Goal: Task Accomplishment & Management: Manage account settings

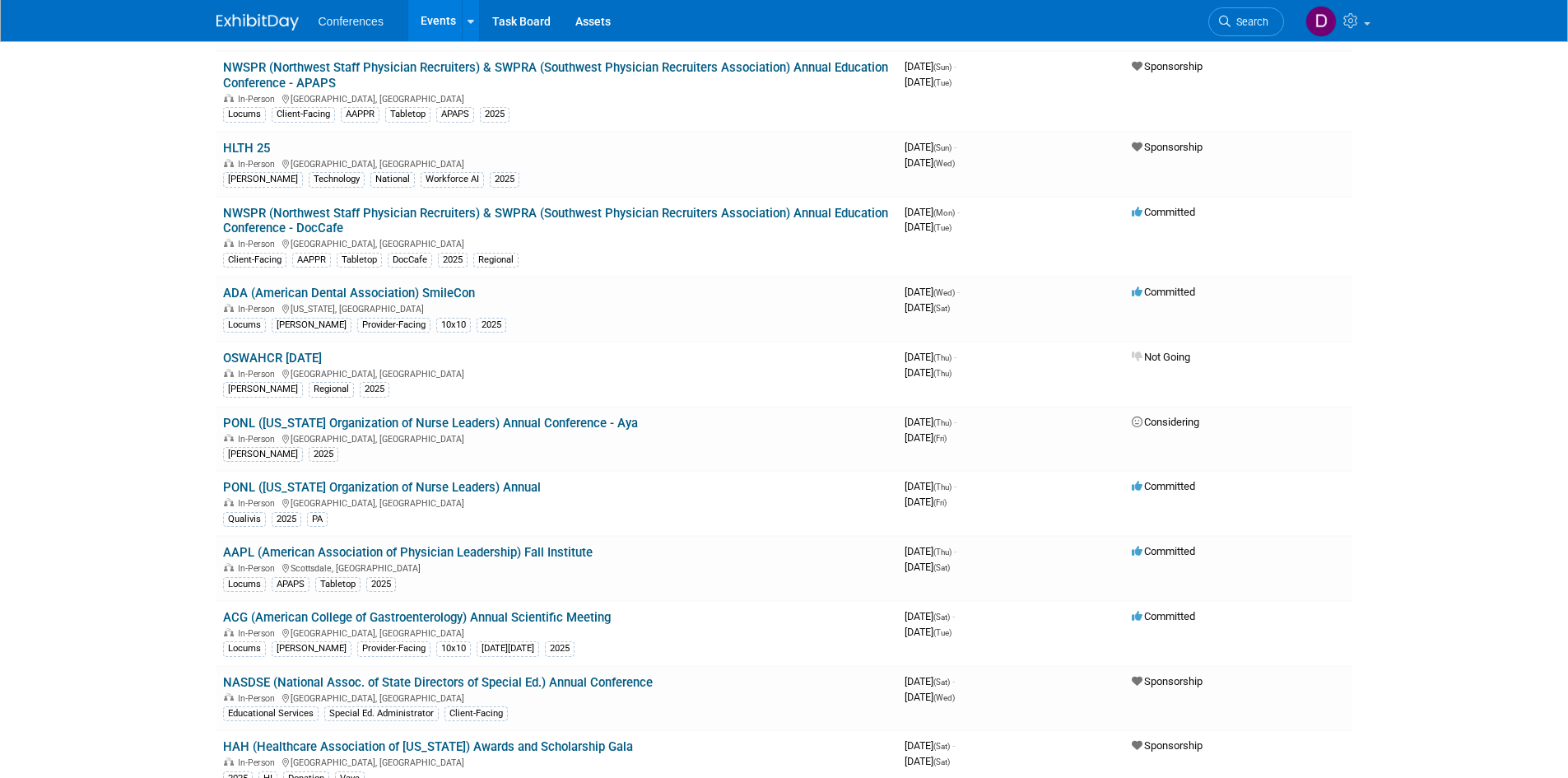
scroll to position [2141, 0]
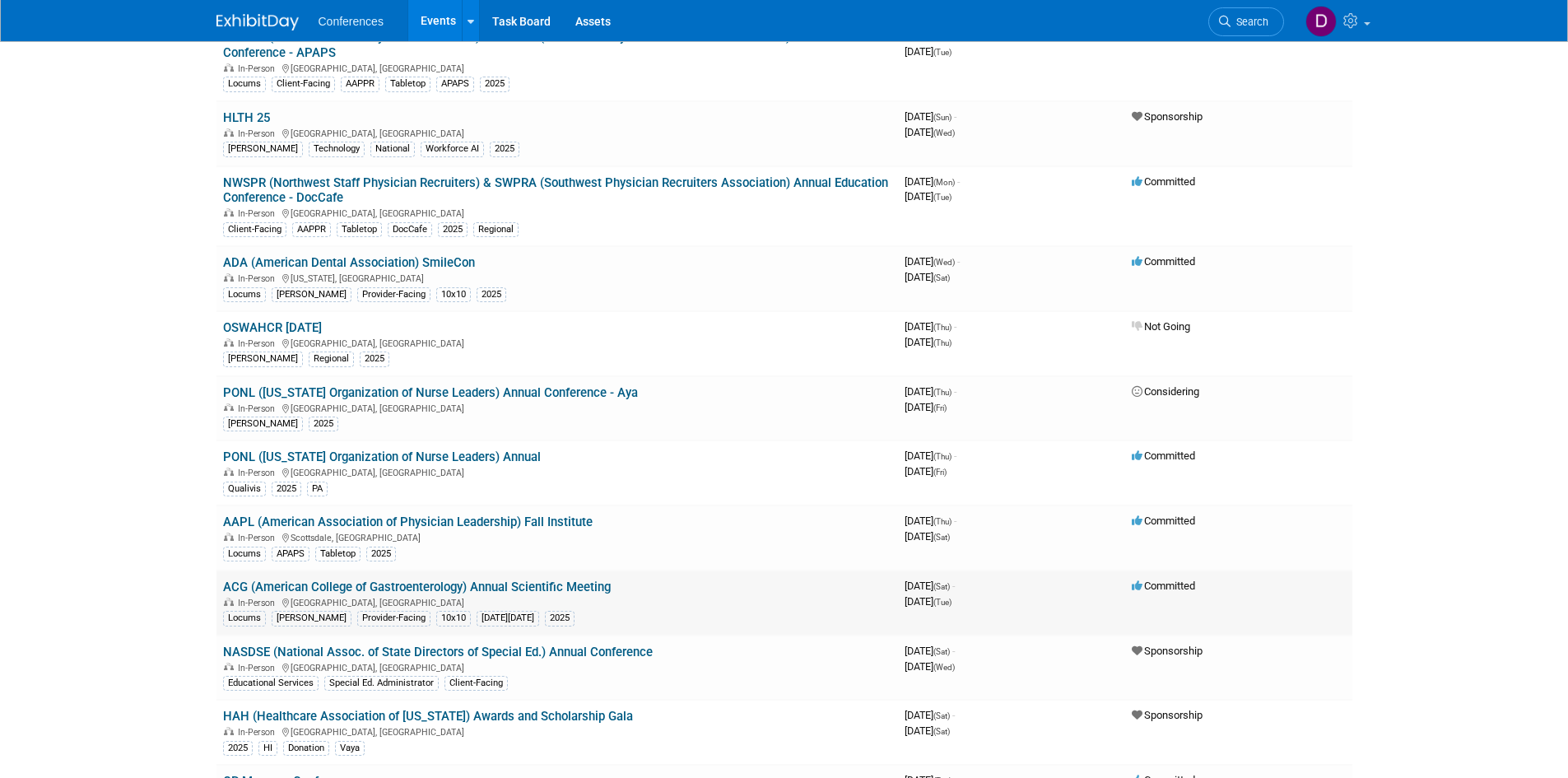
click at [600, 587] on link "ACG (American College of Gastroenterology) Annual Scientific Meeting" at bounding box center [417, 587] width 388 height 15
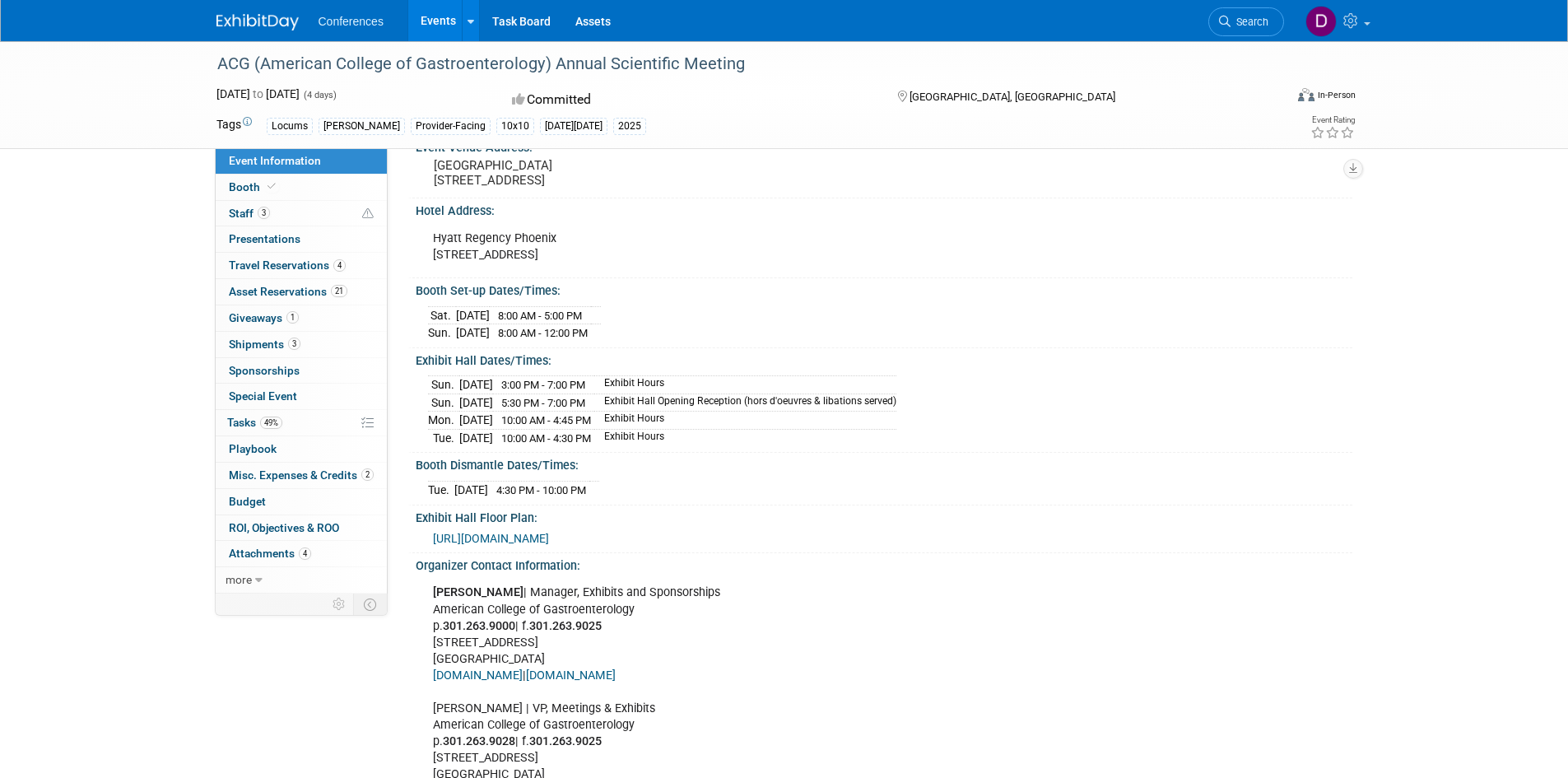
scroll to position [83, 0]
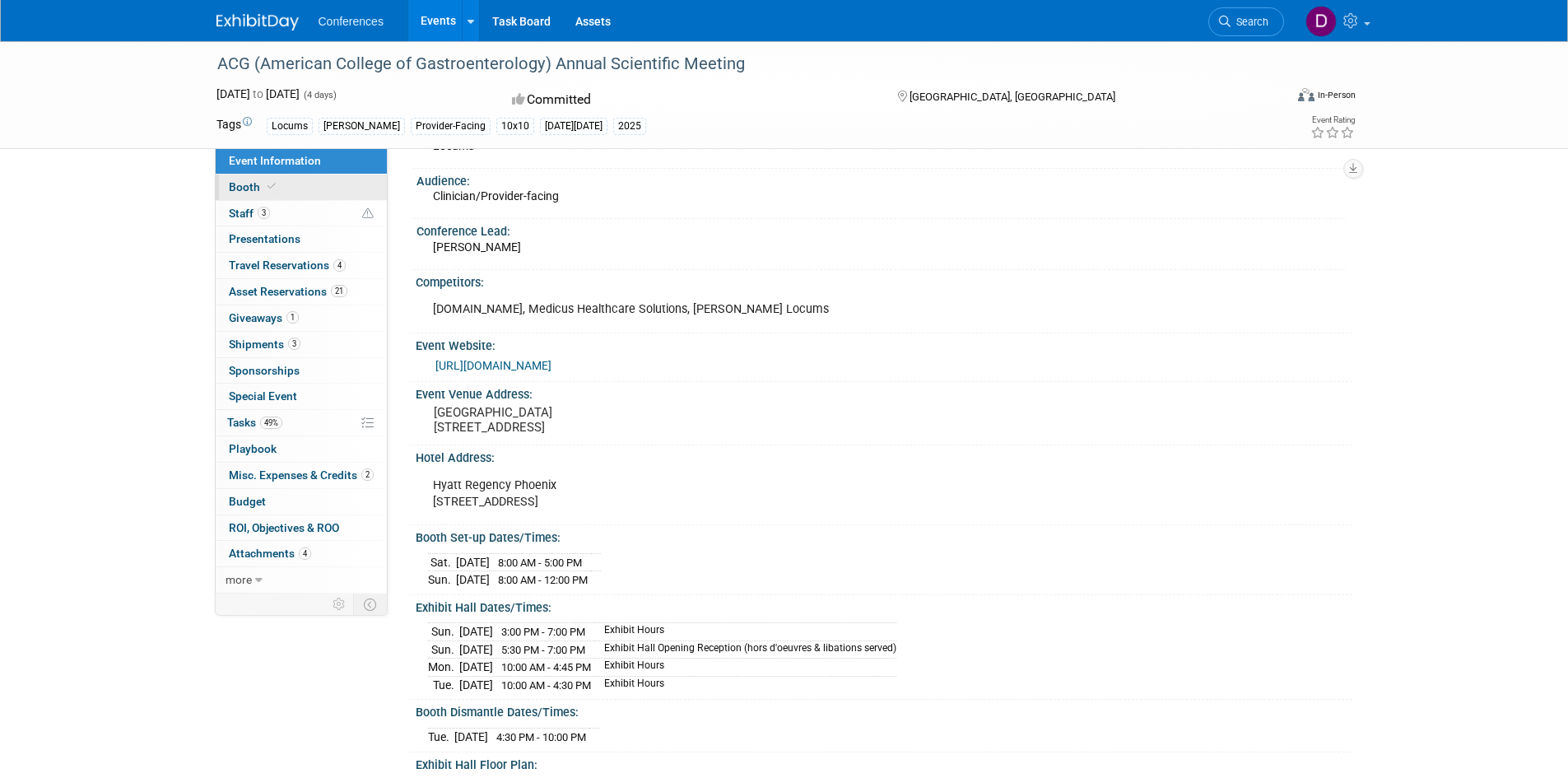
click at [284, 192] on link "Booth" at bounding box center [301, 187] width 171 height 26
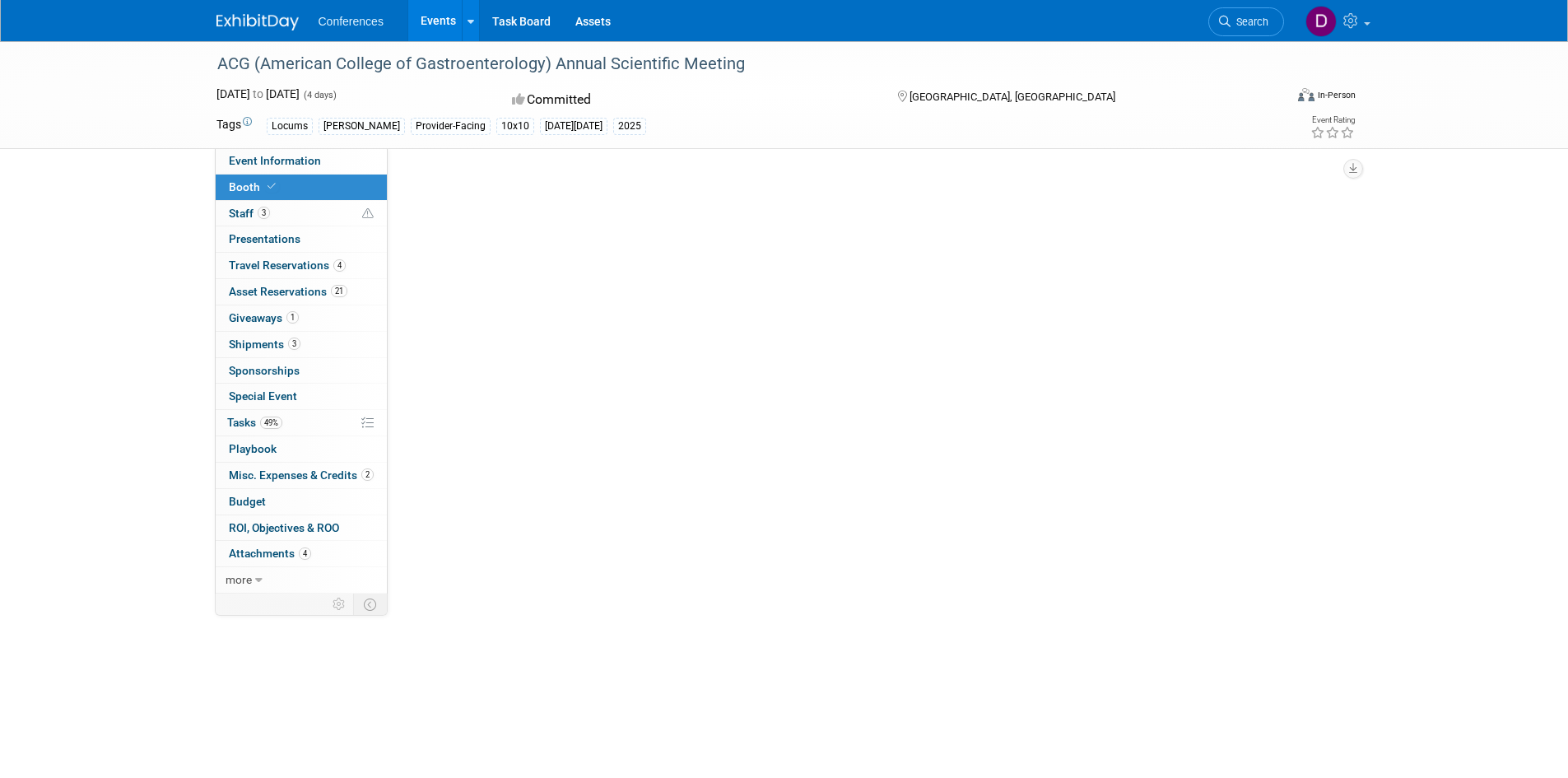
scroll to position [0, 0]
select select "10'x10'"
select select "Yes"
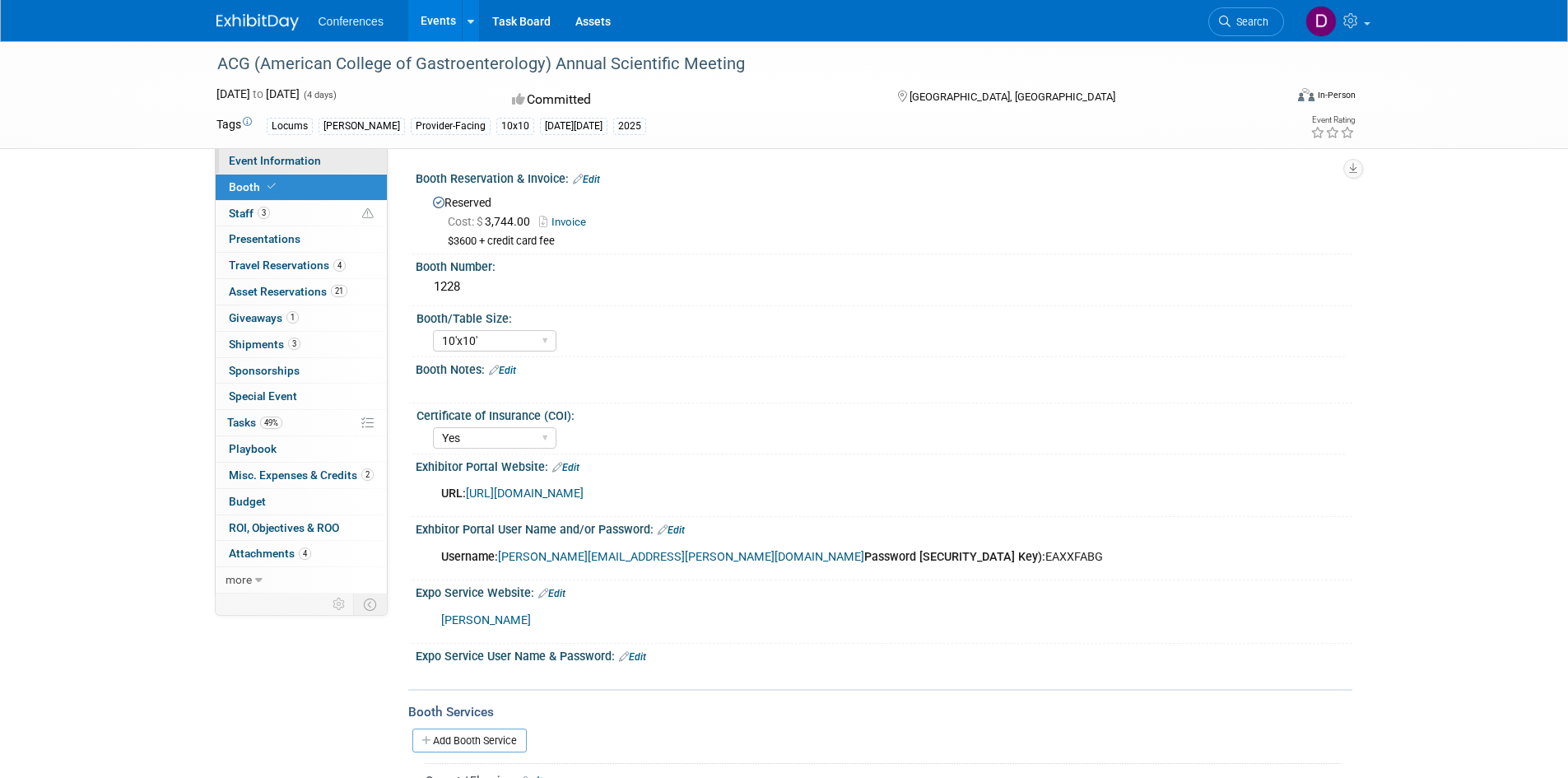
click at [287, 164] on span "Event Information" at bounding box center [275, 160] width 92 height 13
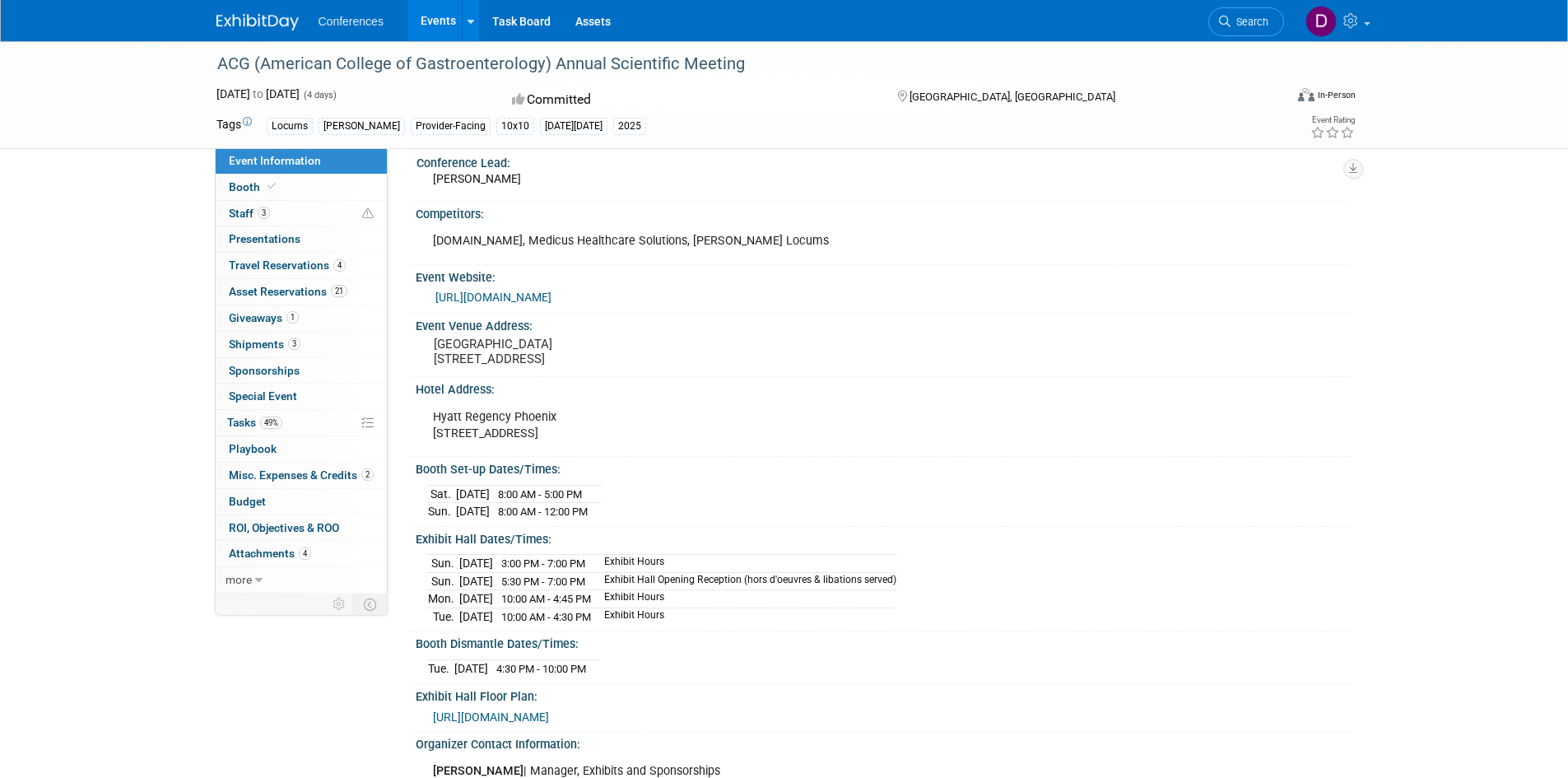
scroll to position [164, 0]
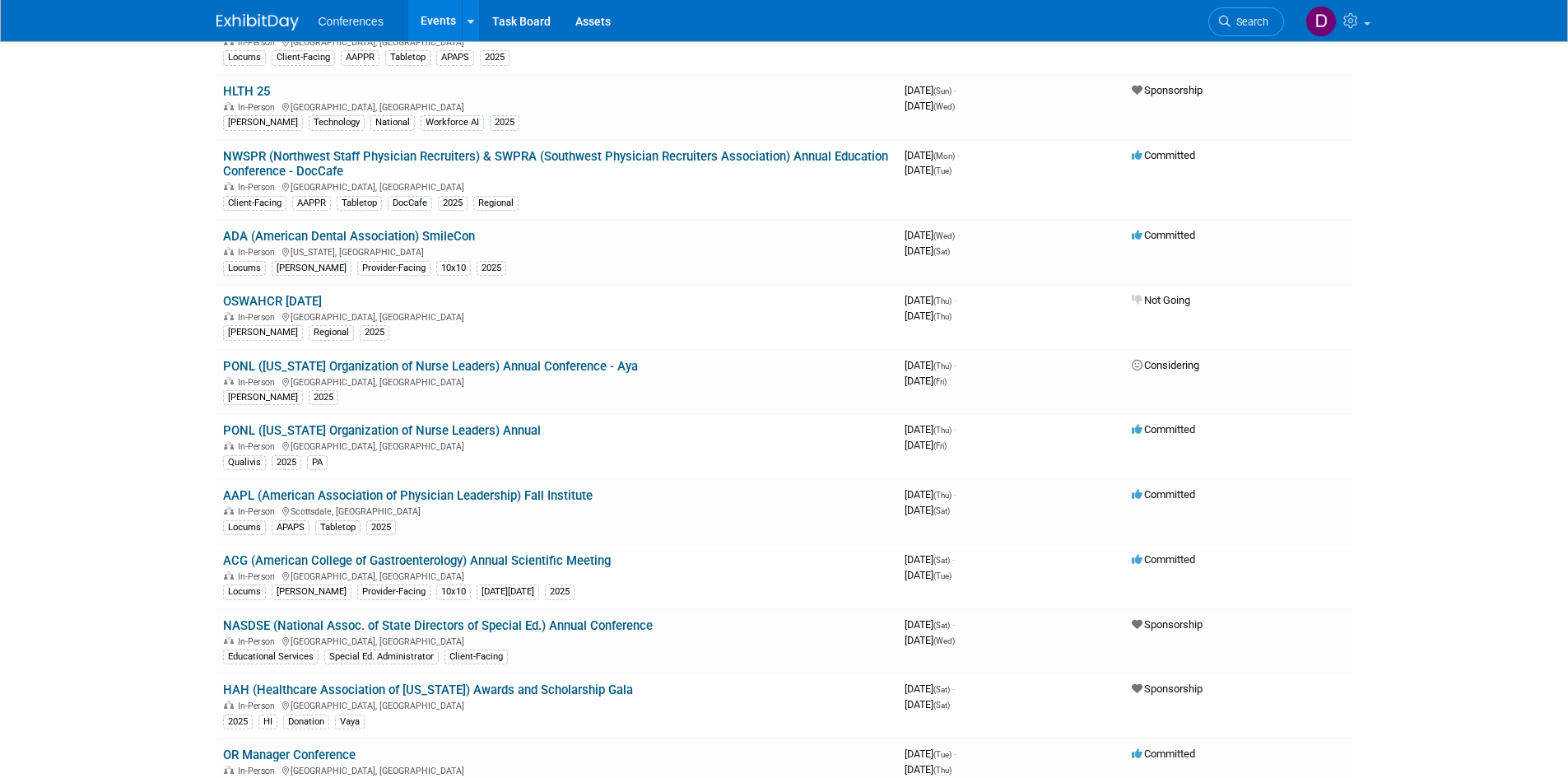
scroll to position [2305, 0]
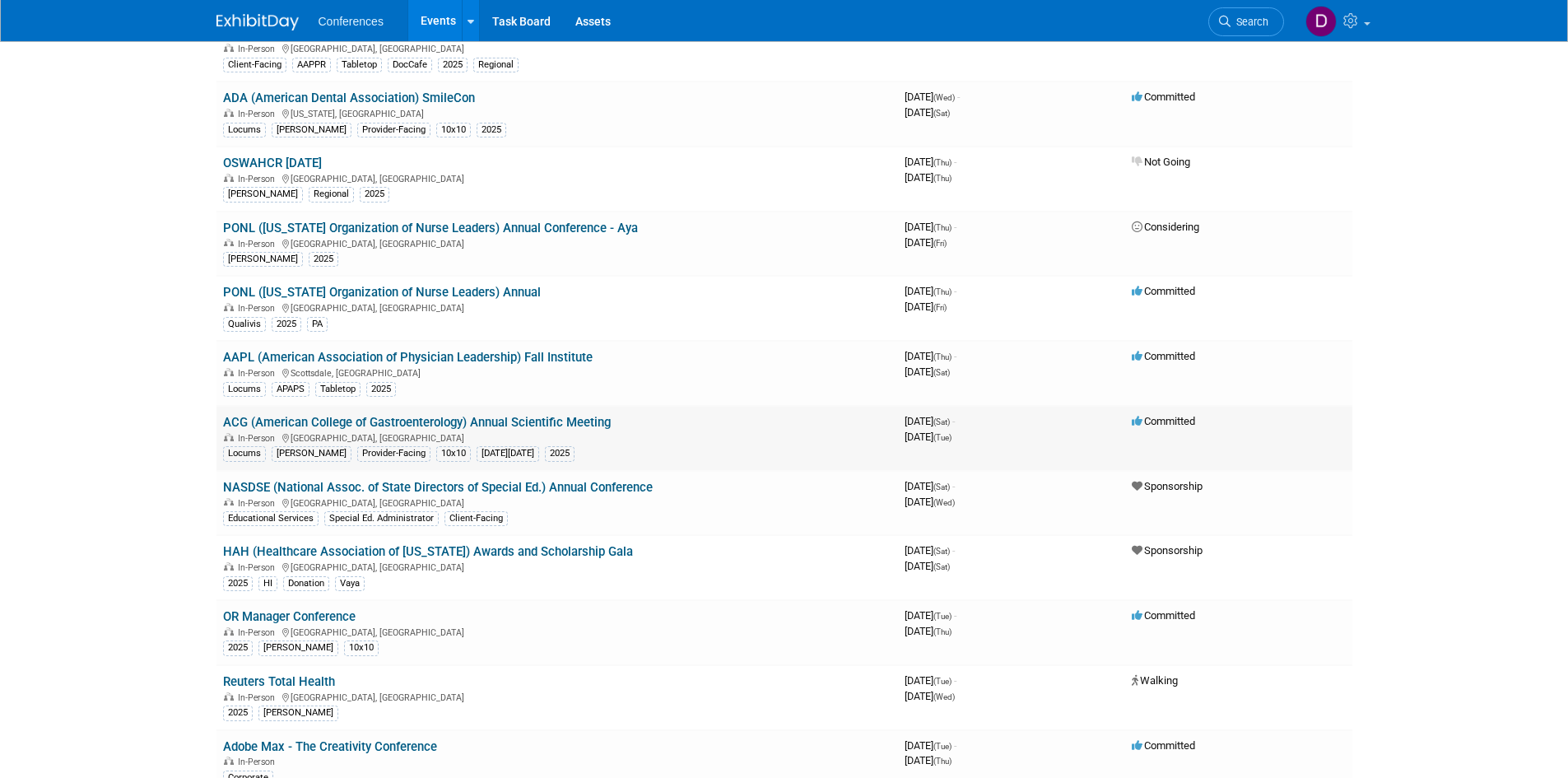
click at [490, 421] on link "ACG (American College of Gastroenterology) Annual Scientific Meeting" at bounding box center [417, 422] width 388 height 15
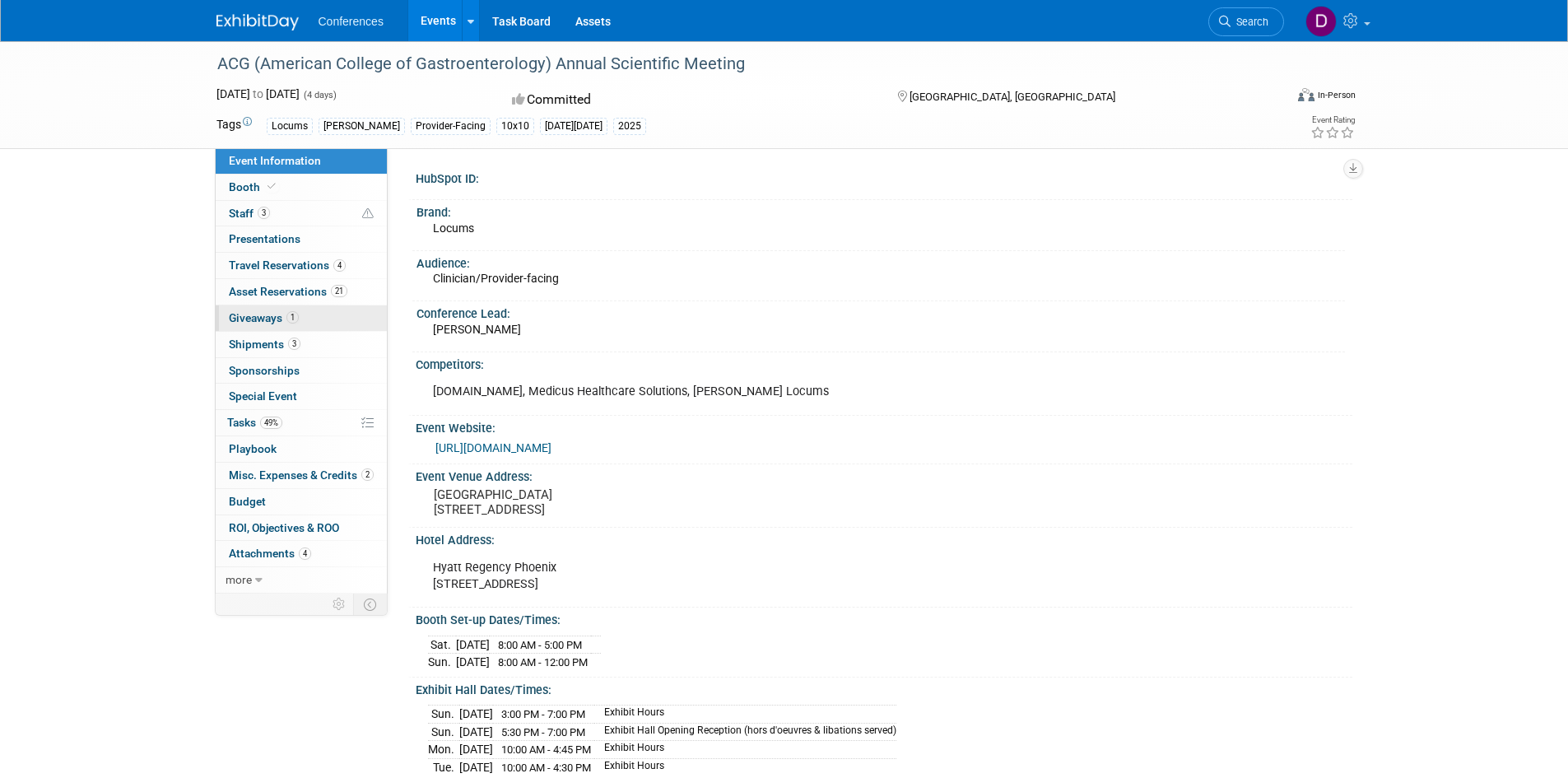
click at [254, 315] on span "Giveaways 1" at bounding box center [263, 318] width 70 height 13
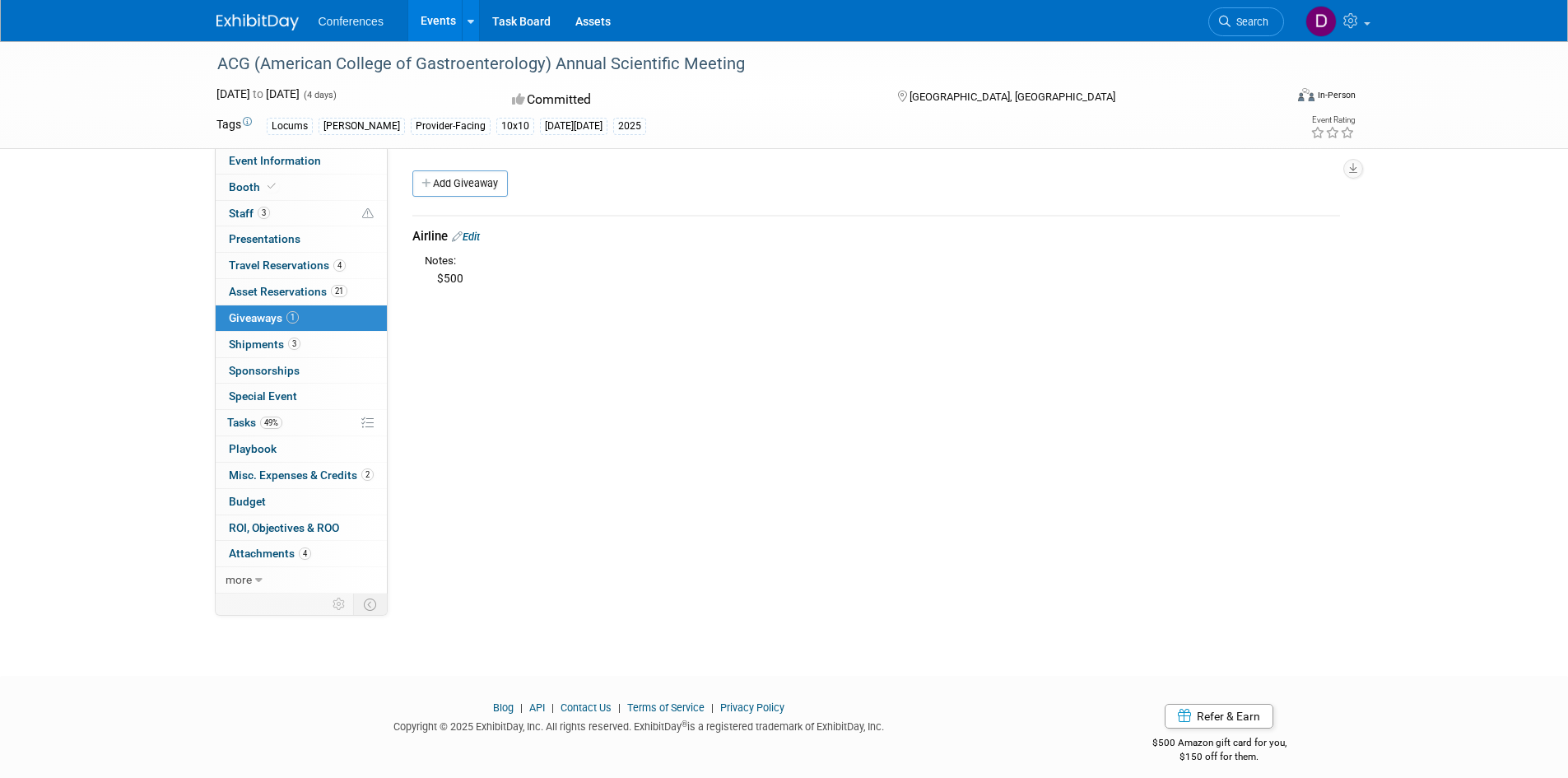
drag, startPoint x: 466, startPoint y: 276, endPoint x: 435, endPoint y: 270, distance: 31.6
click at [435, 270] on div "$500" at bounding box center [882, 278] width 915 height 18
copy div "$500"
click at [258, 192] on span "Booth" at bounding box center [253, 187] width 50 height 13
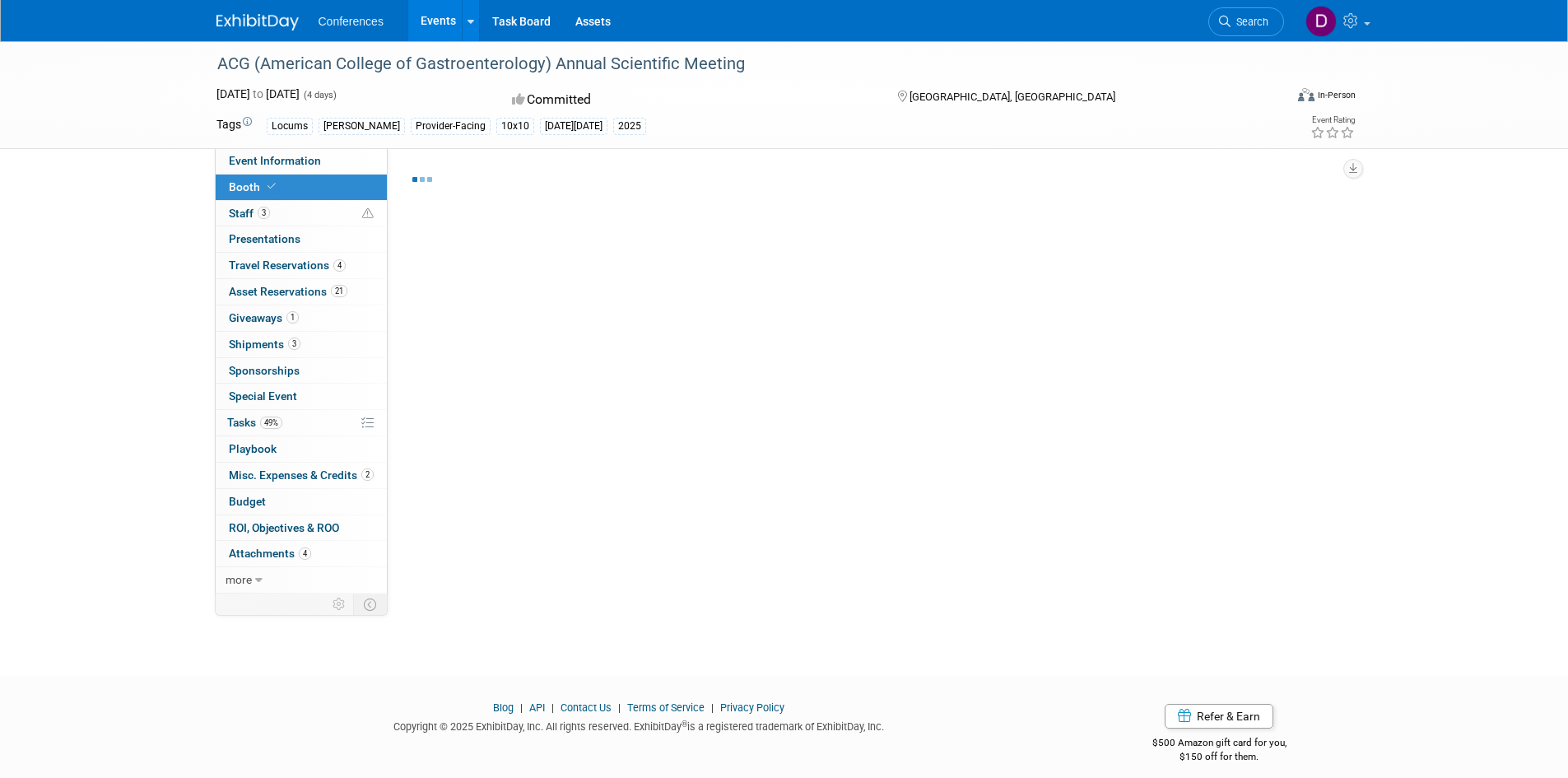
select select "10'x10'"
select select "Yes"
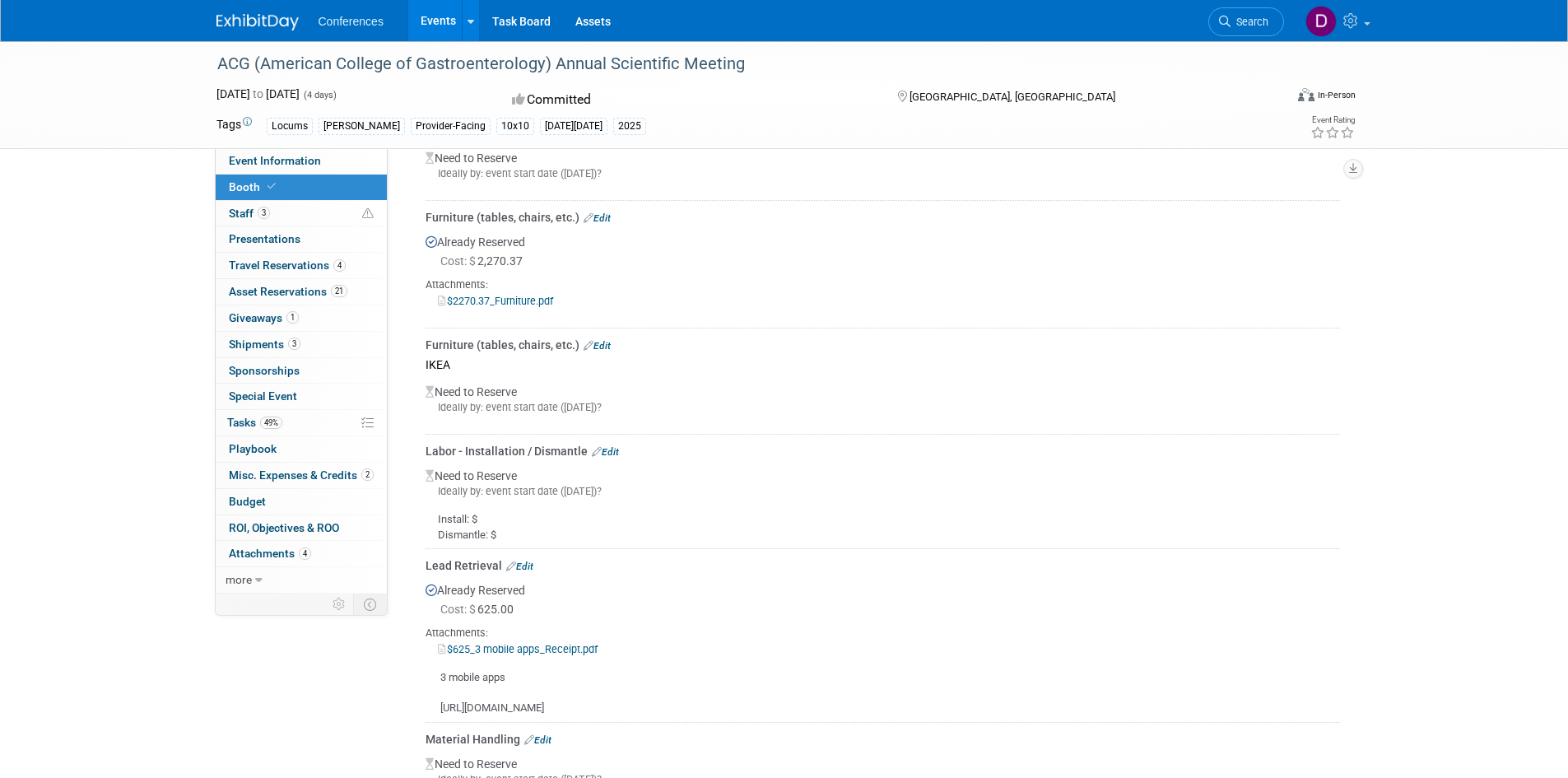
scroll to position [658, 0]
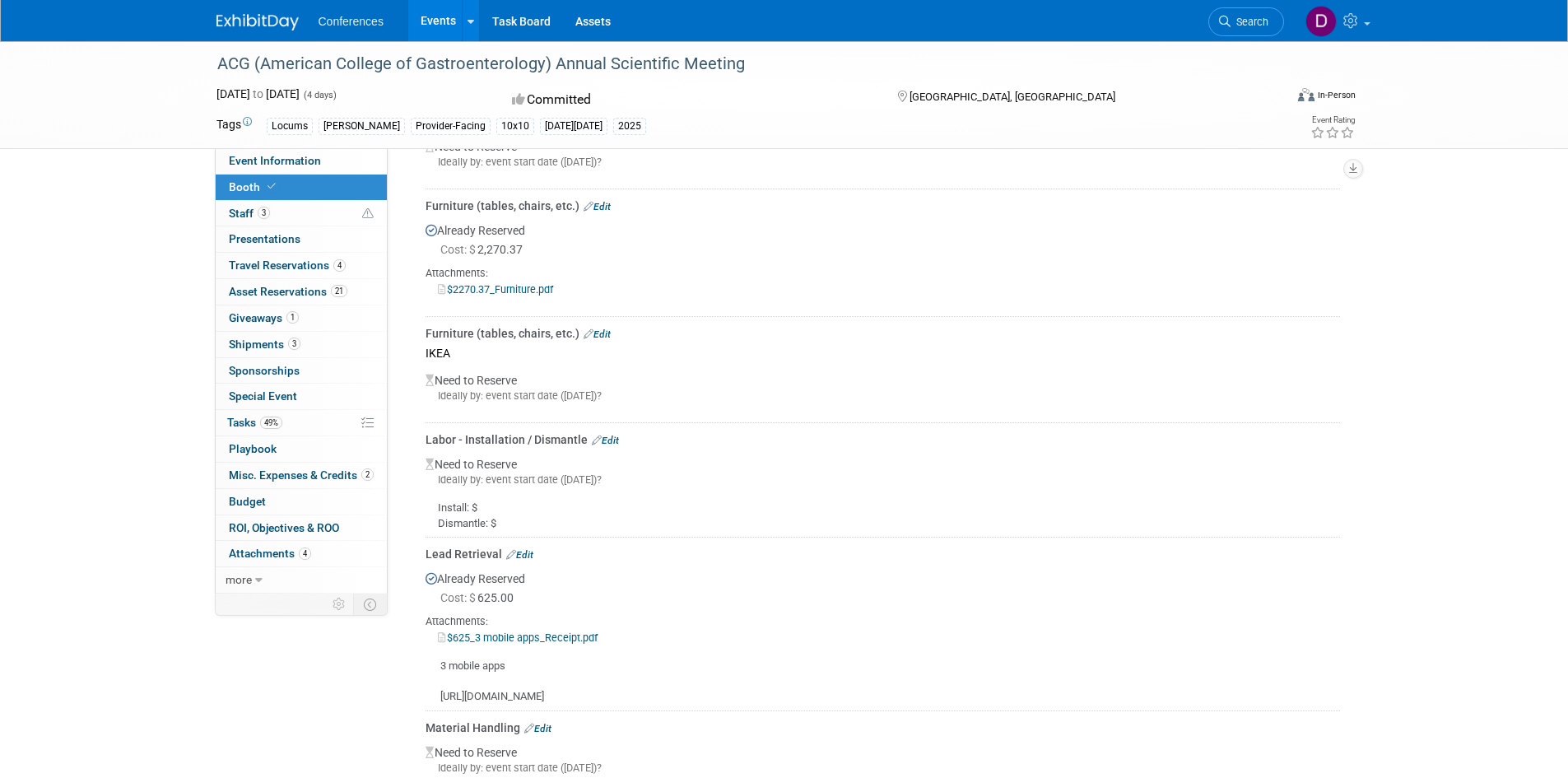
drag, startPoint x: 306, startPoint y: 159, endPoint x: 630, endPoint y: 260, distance: 339.4
click at [306, 158] on span "Event Information" at bounding box center [275, 160] width 92 height 13
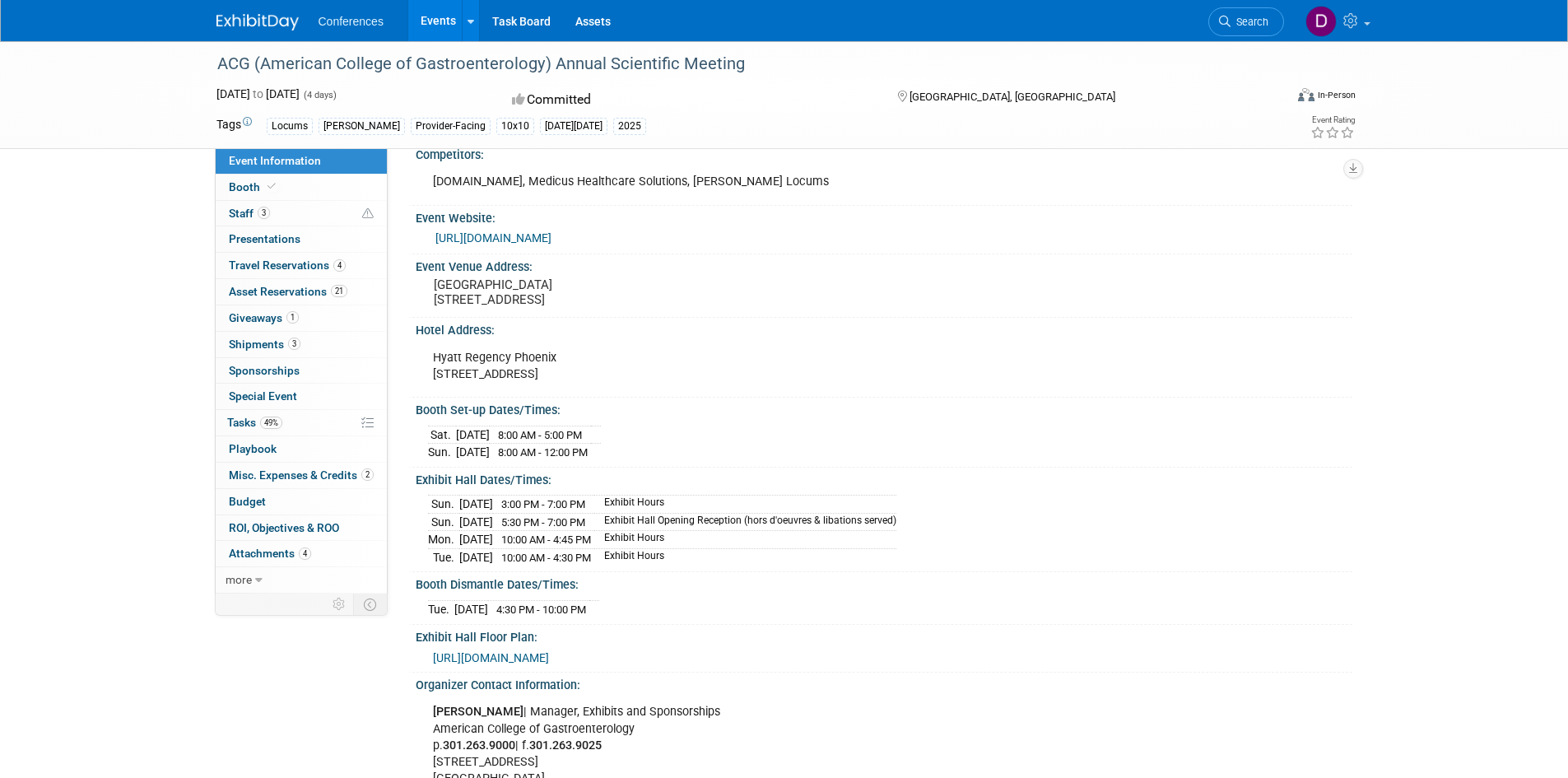
scroll to position [247, 0]
